Goal: Answer question/provide support: Share knowledge or assist other users

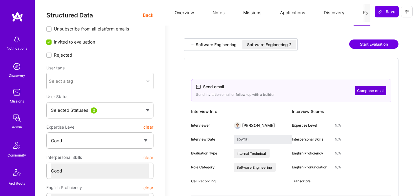
select select "4"
select select "6"
select select "US"
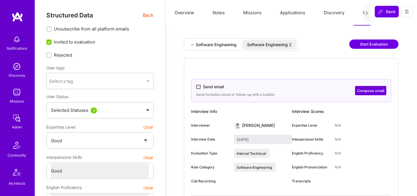
select select "Right Now"
select select "7"
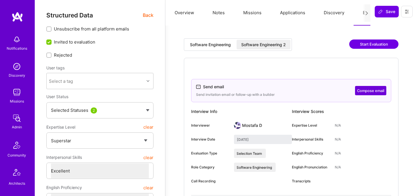
select select "7"
select select "BR"
select select "Not Available"
select select "3 Months"
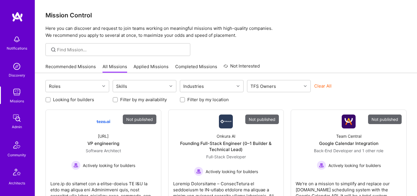
click at [18, 123] on img at bounding box center [17, 118] width 12 height 12
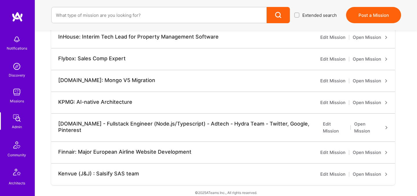
scroll to position [174, 0]
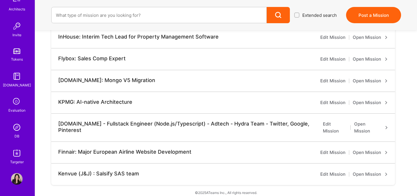
click at [17, 132] on img at bounding box center [17, 127] width 12 height 12
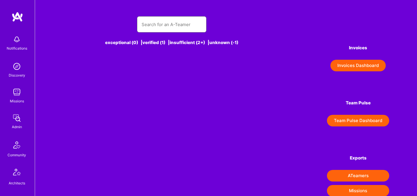
click at [169, 21] on input "text" at bounding box center [172, 24] width 60 height 15
paste input "[PERSON_NAME]"
type input "[PERSON_NAME]"
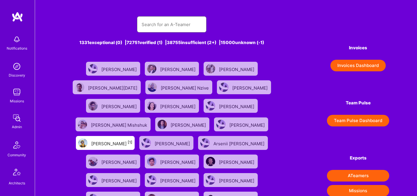
paste input "[PERSON_NAME]"
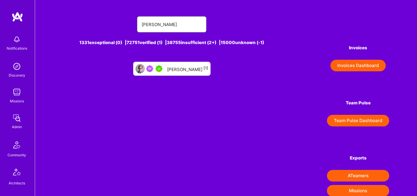
type input "[PERSON_NAME]"
click at [178, 70] on div "[PERSON_NAME] [1]" at bounding box center [187, 69] width 41 height 8
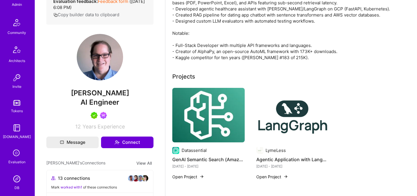
scroll to position [174, 0]
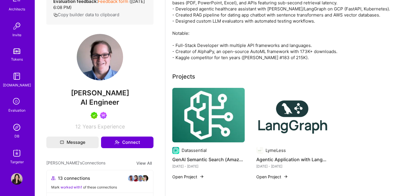
click at [17, 130] on img at bounding box center [17, 127] width 12 height 12
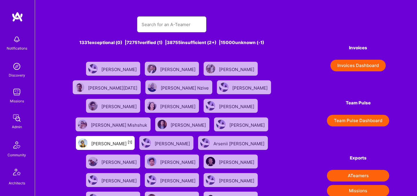
click at [156, 30] on input "text" at bounding box center [172, 24] width 60 height 15
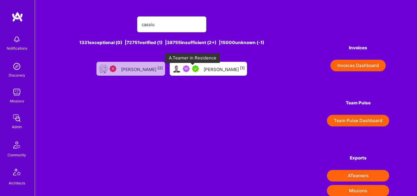
type input "cassiu"
click at [209, 69] on div "[PERSON_NAME] [1]" at bounding box center [224, 69] width 41 height 8
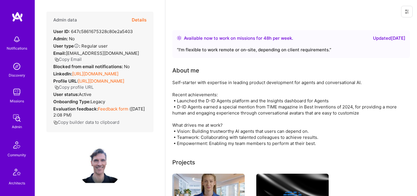
scroll to position [0, 0]
click at [146, 14] on button "Details" at bounding box center [139, 19] width 15 height 17
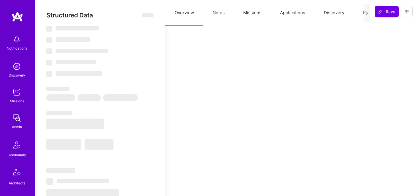
click at [357, 16] on button "Evaluation" at bounding box center [374, 12] width 40 height 25
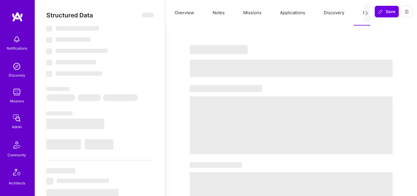
select select "Right Now"
select select "5"
select select "7"
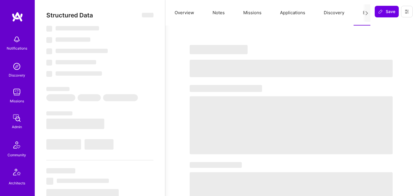
select select "CY"
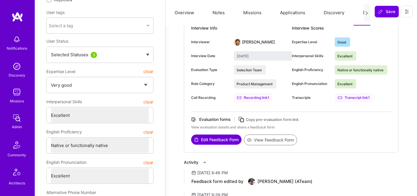
scroll to position [32, 0]
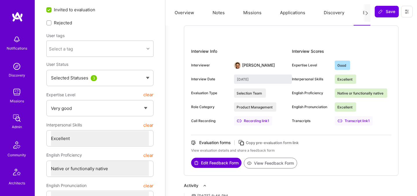
click at [249, 17] on button "Missions" at bounding box center [252, 12] width 37 height 25
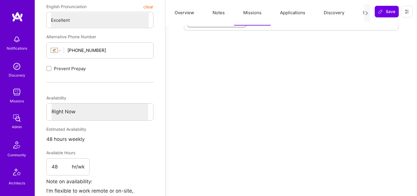
scroll to position [0, 0]
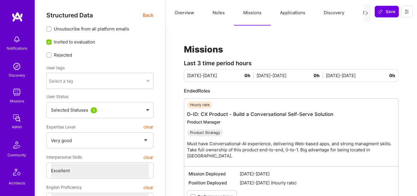
click at [149, 19] on span "Back" at bounding box center [148, 15] width 11 height 7
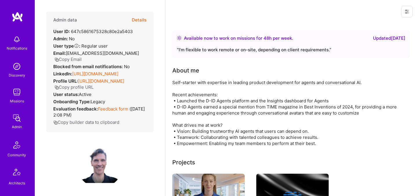
click at [115, 71] on link "[URL][DOMAIN_NAME]" at bounding box center [95, 74] width 46 height 6
